Goal: Task Accomplishment & Management: Use online tool/utility

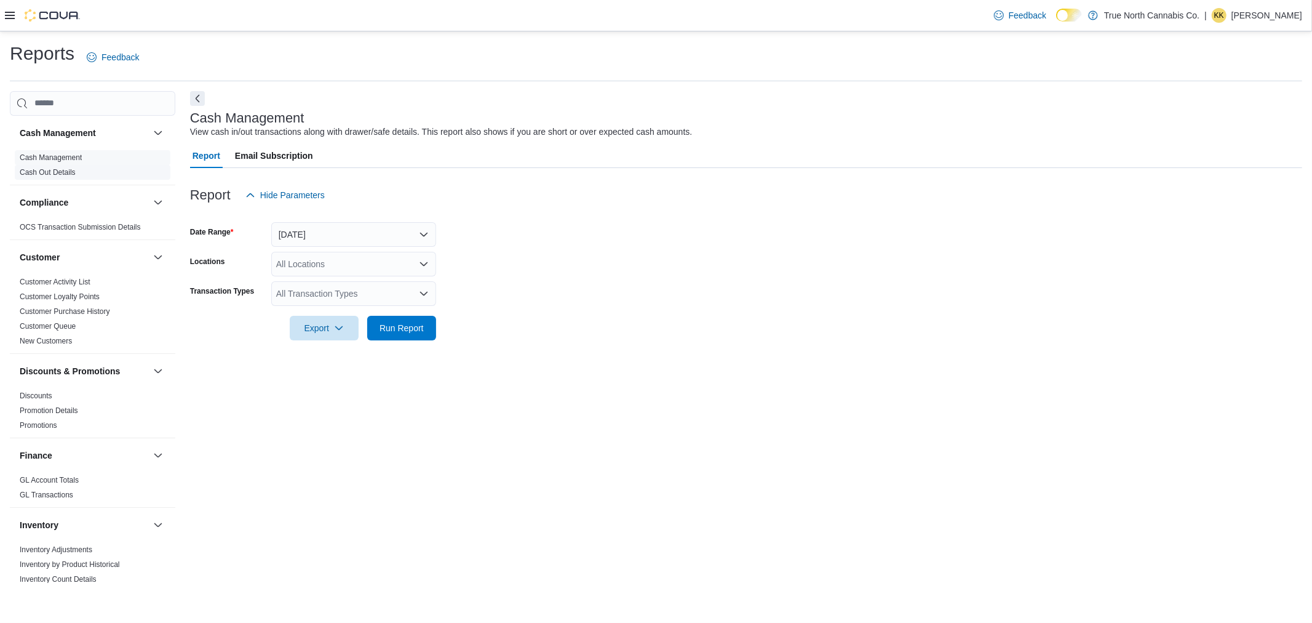
click at [65, 168] on link "Cash Out Details" at bounding box center [48, 172] width 56 height 9
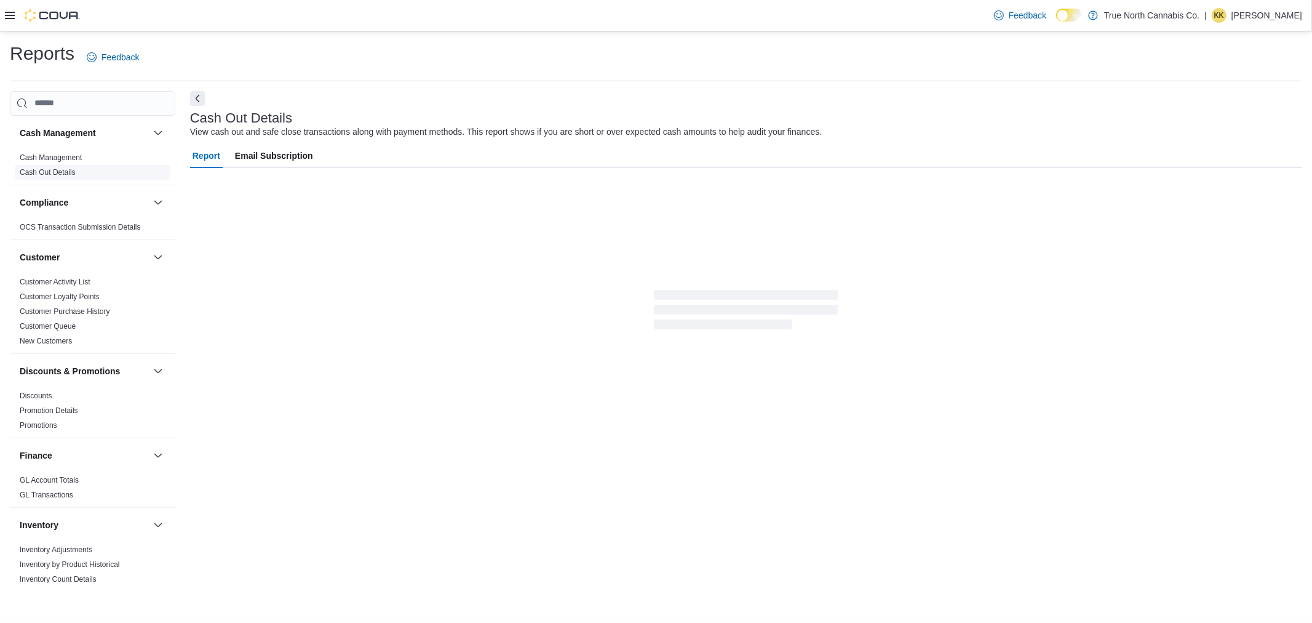
click at [65, 168] on link "Cash Out Details" at bounding box center [48, 172] width 56 height 9
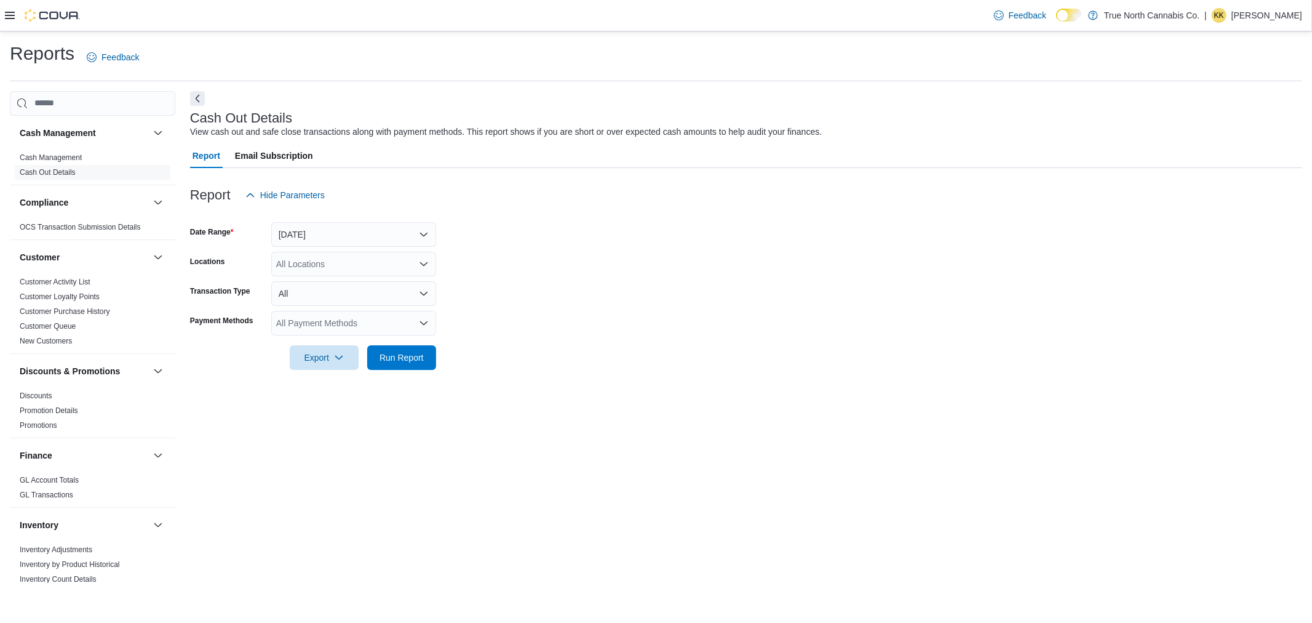
click at [11, 14] on icon at bounding box center [10, 15] width 10 height 10
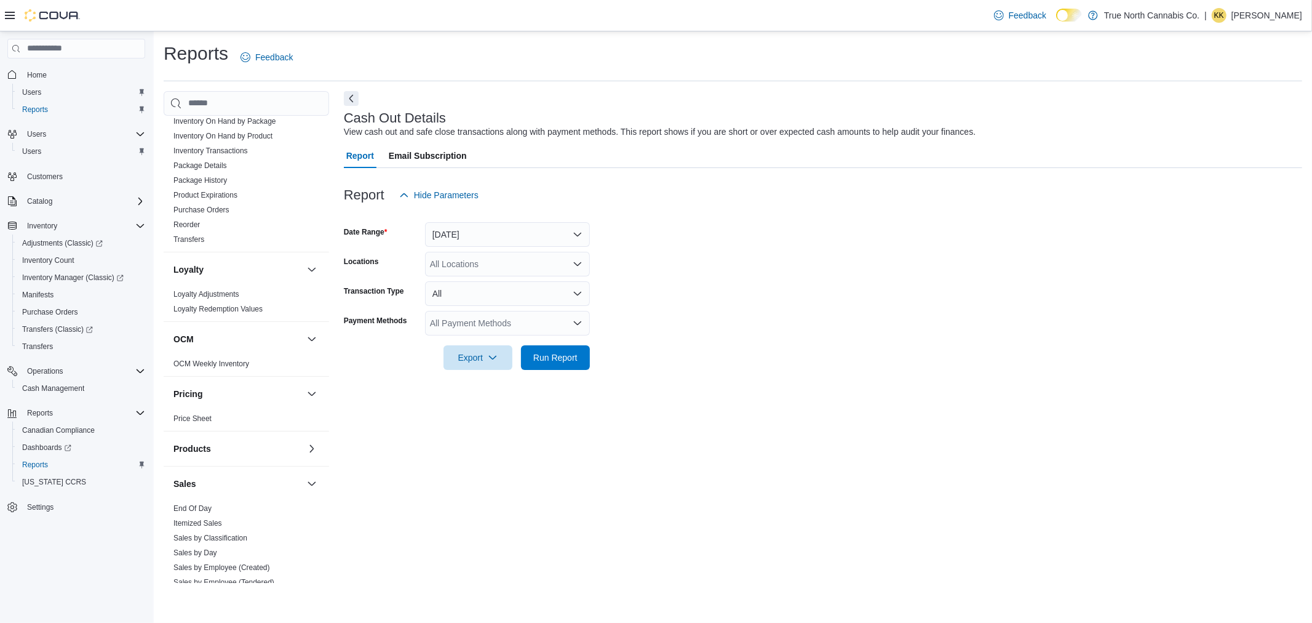
scroll to position [683, 0]
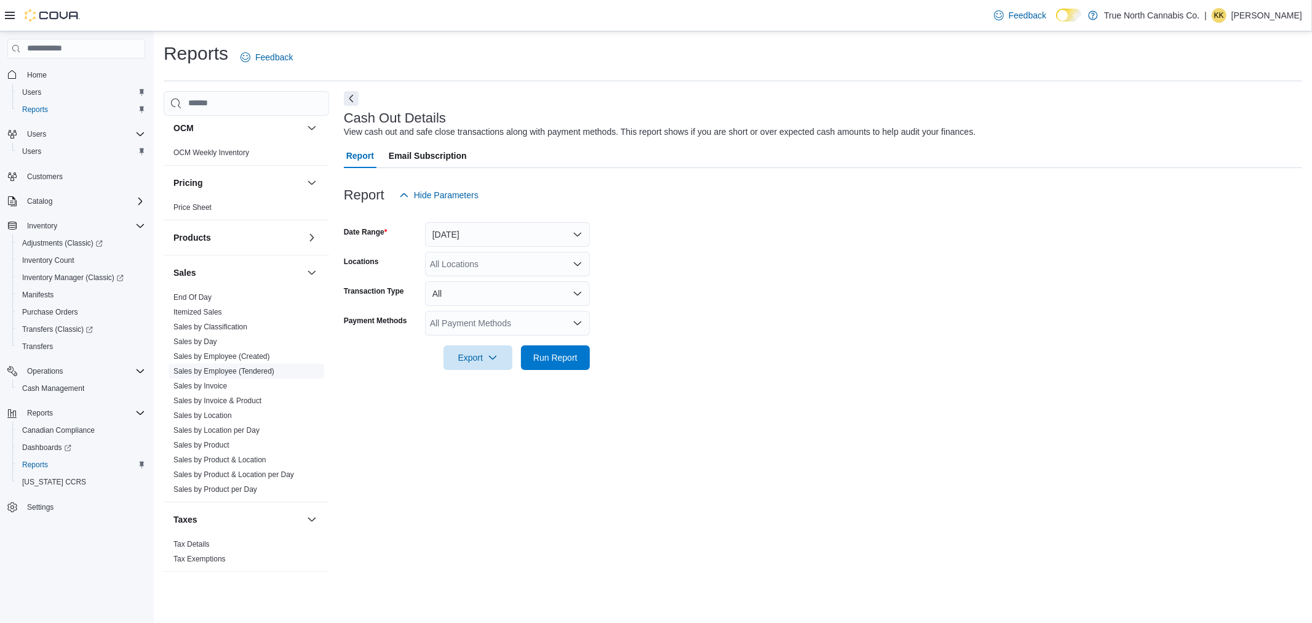
click at [224, 369] on link "Sales by Employee (Tendered)" at bounding box center [223, 371] width 101 height 9
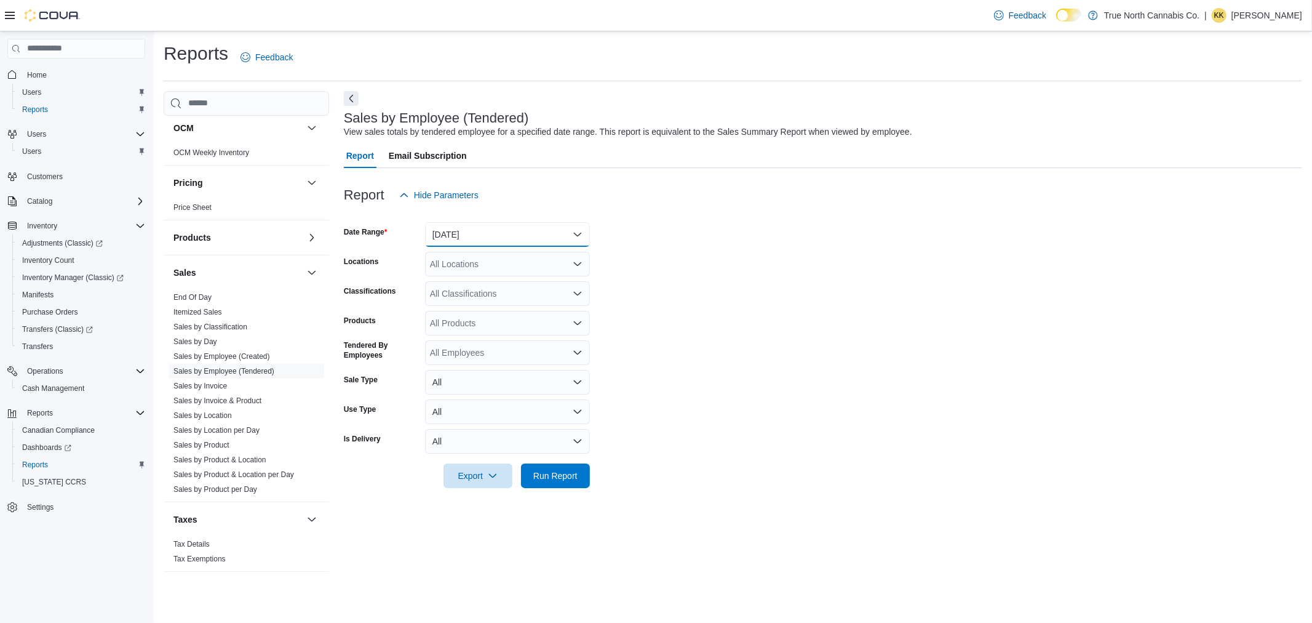
click at [570, 234] on button "[DATE]" at bounding box center [507, 234] width 165 height 25
click at [480, 333] on span "Last 21 Days" at bounding box center [515, 338] width 140 height 15
click at [512, 262] on div "All Locations" at bounding box center [507, 264] width 165 height 25
type input "*******"
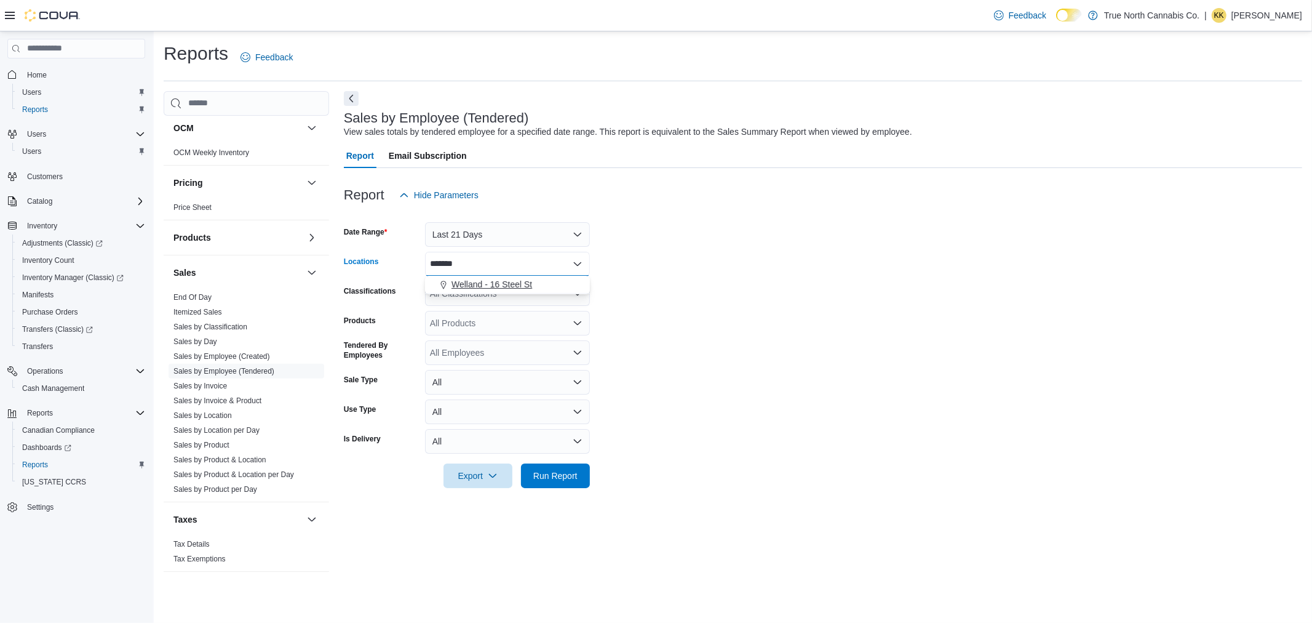
click at [488, 281] on span "Welland - 16 Steel St" at bounding box center [492, 284] width 81 height 12
click at [705, 249] on form "Date Range Last 21 Days Locations Welland - 16 Steel St Classifications All Cla…" at bounding box center [823, 347] width 958 height 281
click at [501, 353] on div "All Employees" at bounding box center [507, 352] width 165 height 25
type input "****"
click at [500, 391] on span "[PERSON_NAME]" at bounding box center [507, 390] width 150 height 12
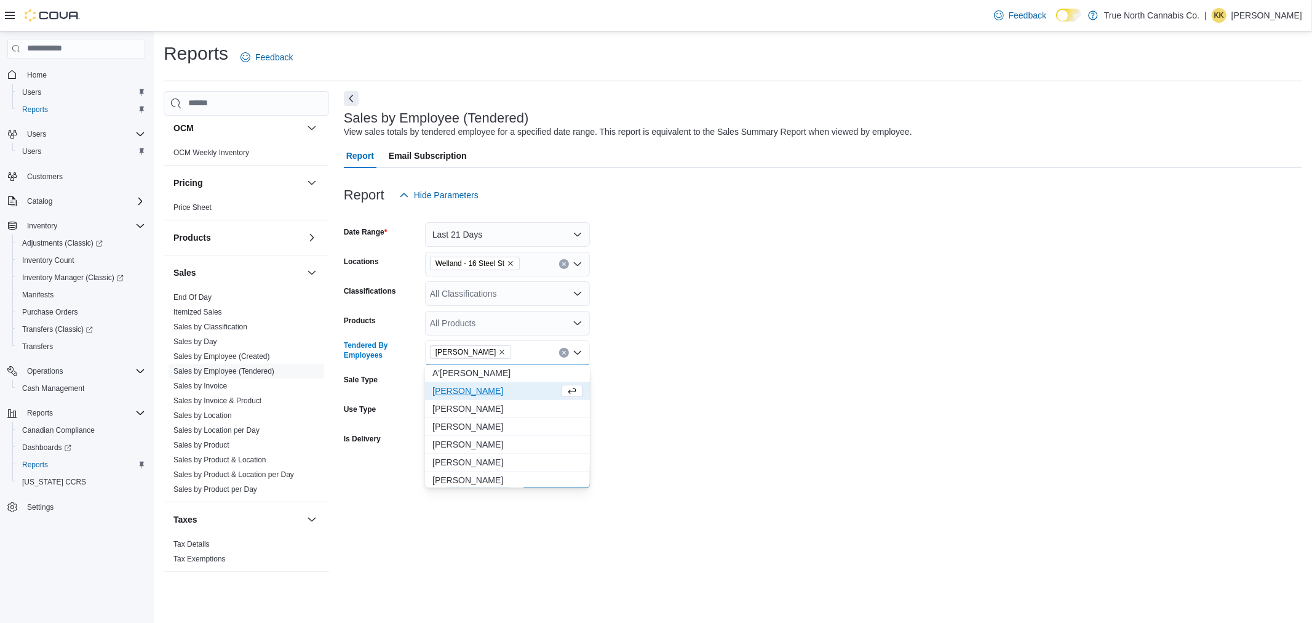
click at [726, 376] on form "Date Range Last 21 Days Locations Welland - 16 Steel St Classifications All Cla…" at bounding box center [823, 347] width 958 height 281
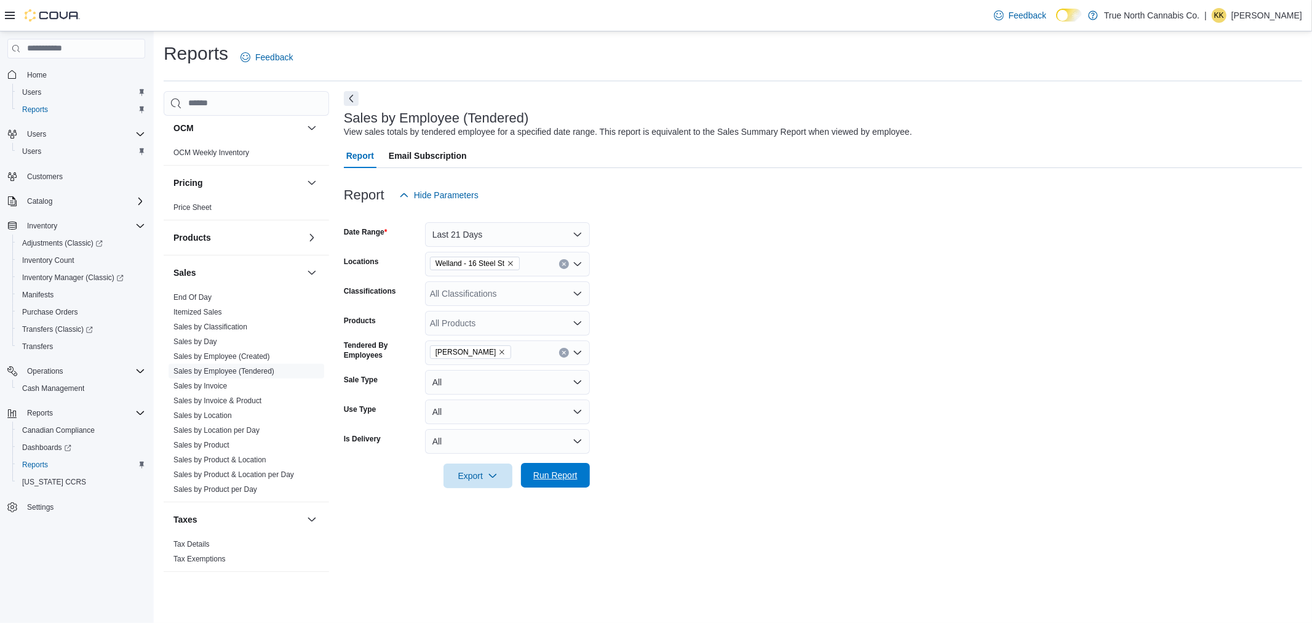
click at [557, 472] on span "Run Report" at bounding box center [555, 475] width 44 height 12
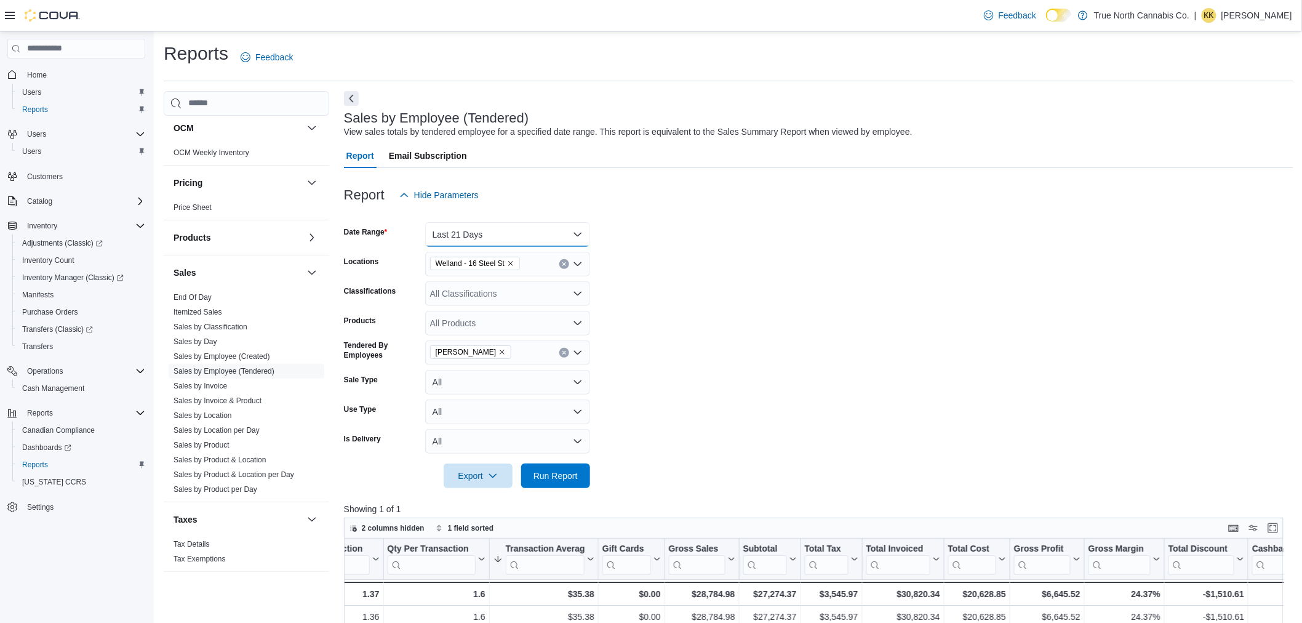
click at [574, 229] on button "Last 21 Days" at bounding box center [507, 234] width 165 height 25
click at [478, 363] on span "Last 30 Days" at bounding box center [515, 363] width 140 height 15
click at [536, 480] on span "Run Report" at bounding box center [555, 475] width 44 height 12
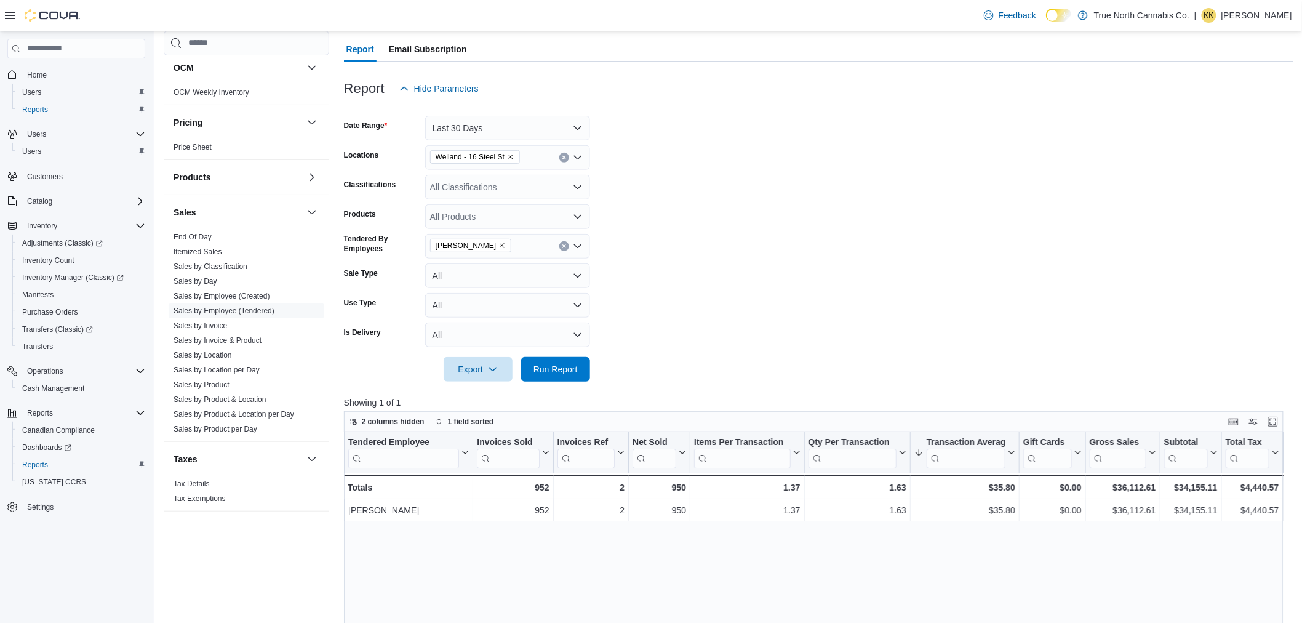
scroll to position [137, 0]
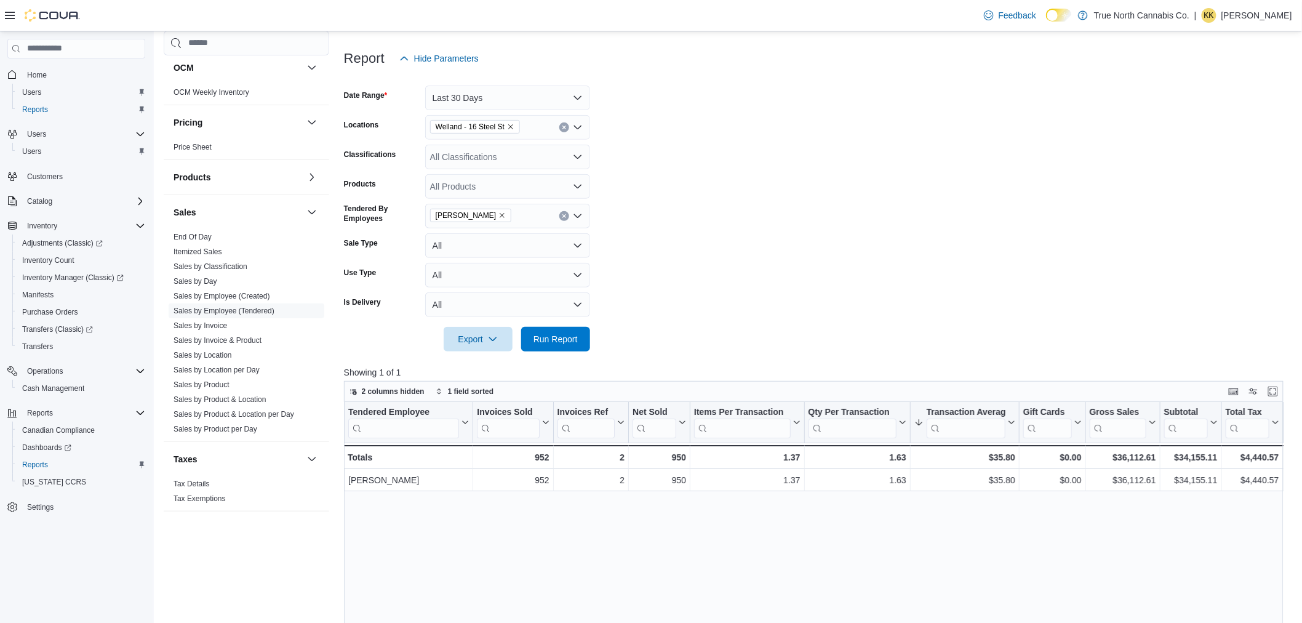
click at [646, 181] on form "Date Range Last 30 Days Locations Welland - 16 Steel St Classifications All Cla…" at bounding box center [818, 211] width 949 height 281
click at [938, 200] on form "Date Range Last 30 Days Locations Welland - 16 Steel St Classifications All Cla…" at bounding box center [818, 211] width 949 height 281
click at [212, 378] on span "Sales by Product" at bounding box center [247, 384] width 156 height 15
click at [217, 385] on link "Sales by Product" at bounding box center [201, 384] width 56 height 9
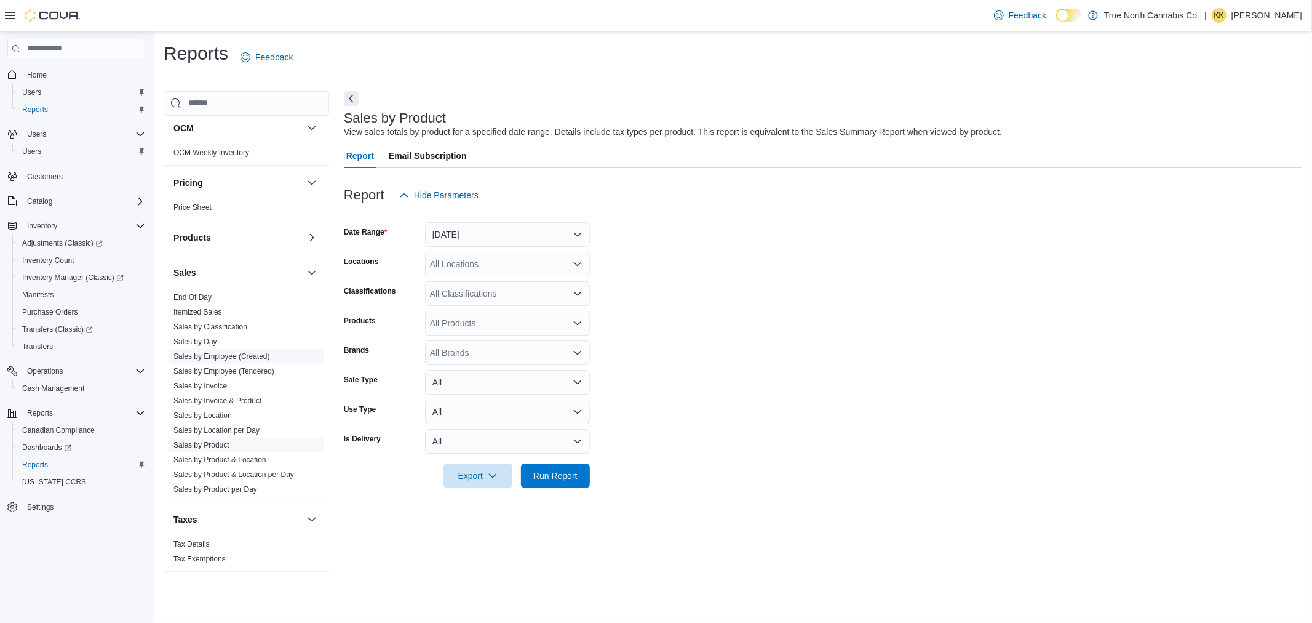
scroll to position [685, 0]
